Goal: Task Accomplishment & Management: Manage account settings

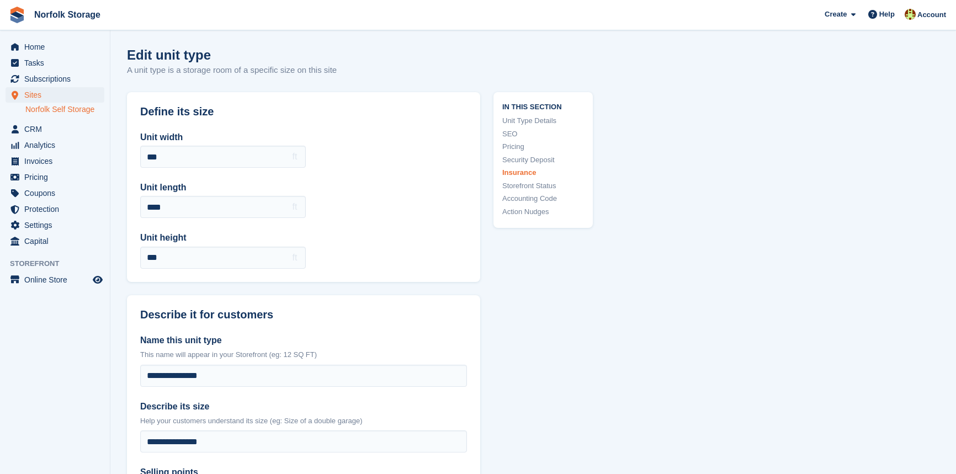
scroll to position [1435, 0]
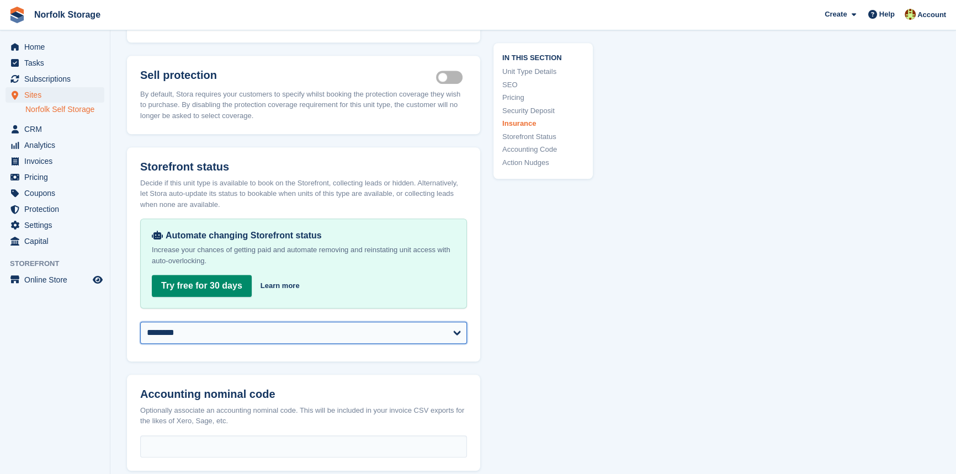
click at [259, 326] on select "**********" at bounding box center [303, 333] width 327 height 22
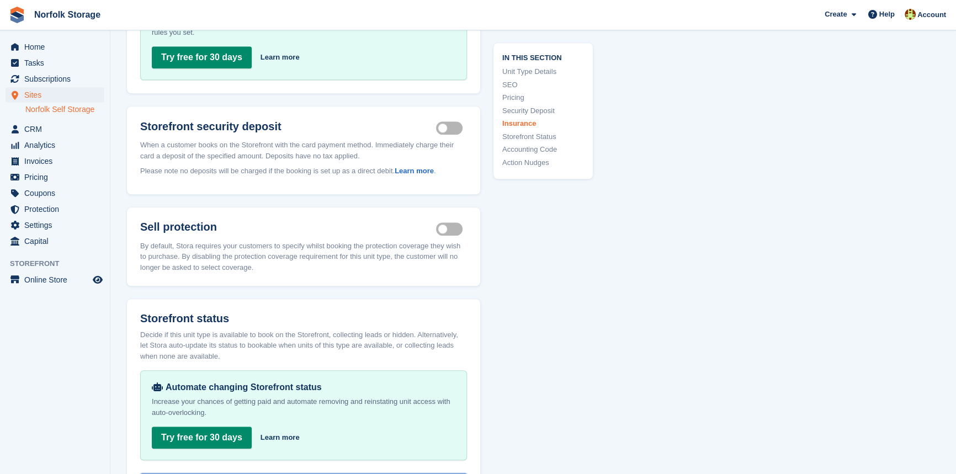
scroll to position [1133, 0]
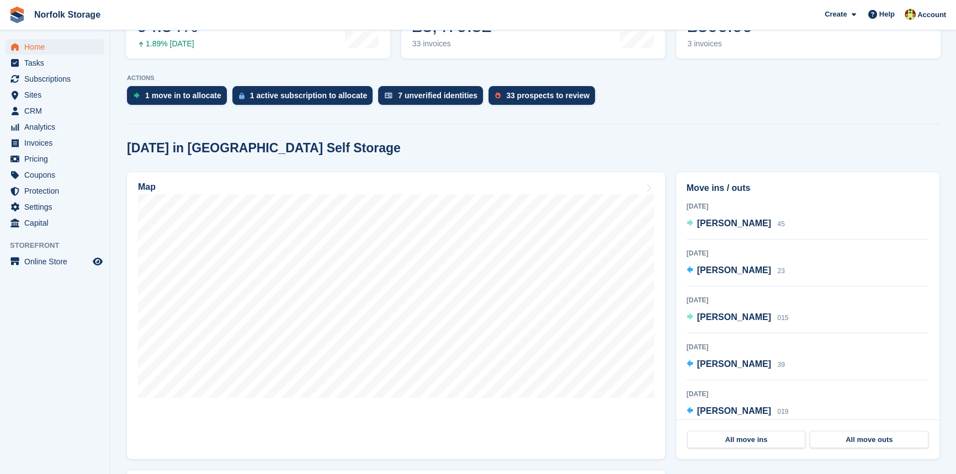
scroll to position [251, 0]
